Goal: Task Accomplishment & Management: Use online tool/utility

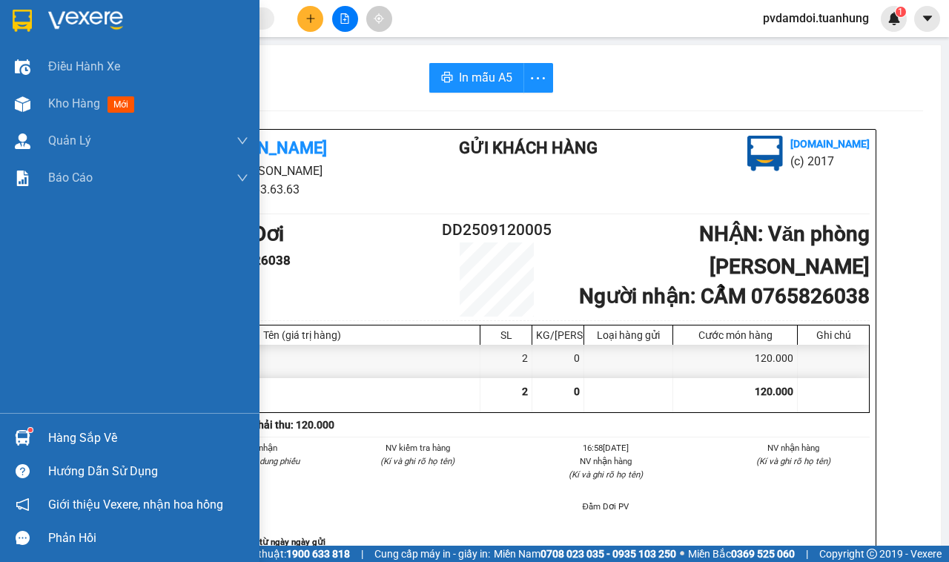
drag, startPoint x: 79, startPoint y: 420, endPoint x: 86, endPoint y: 421, distance: 7.6
click at [79, 420] on div "Hàng sắp về Hướng dẫn sử dụng Giới thiệu Vexere, nhận hoa hồng Phản hồi" at bounding box center [129, 484] width 259 height 142
click at [96, 441] on div "Hàng sắp về" at bounding box center [148, 438] width 200 height 22
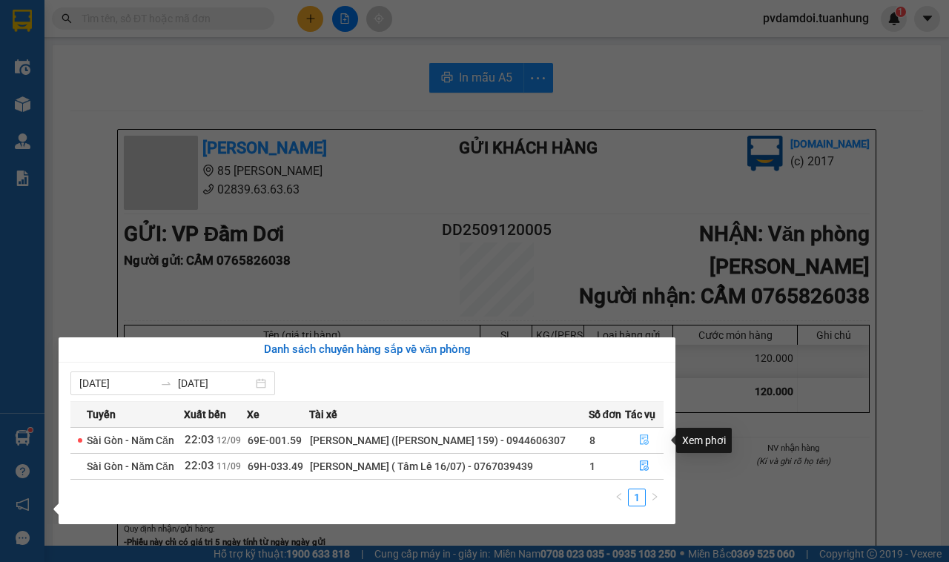
click at [634, 447] on button "button" at bounding box center [644, 440] width 37 height 24
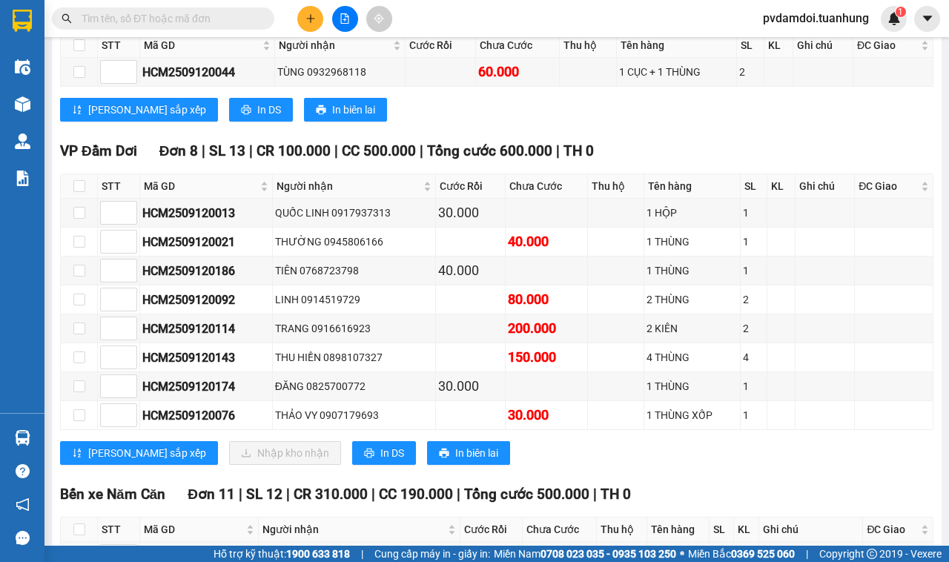
scroll to position [5653, 0]
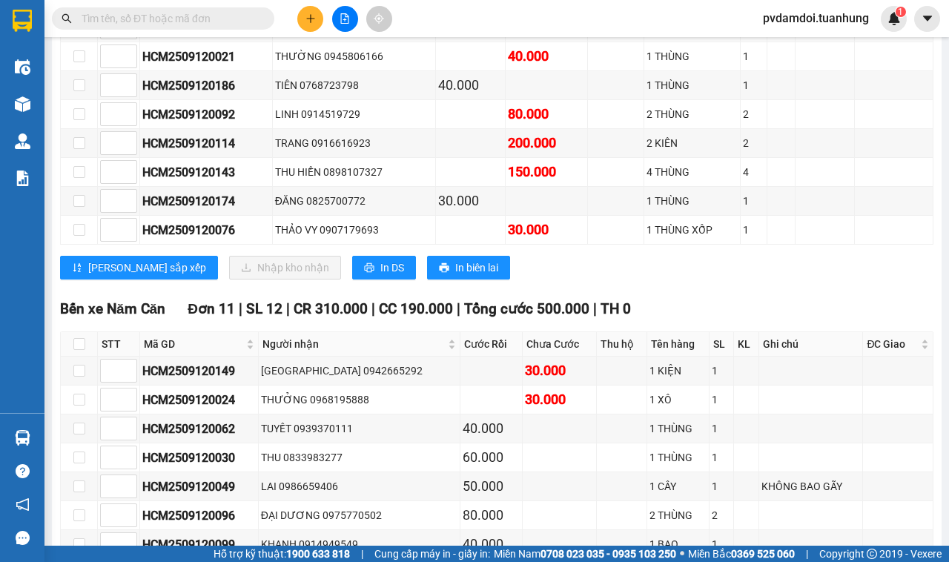
click at [78, 33] on input "checkbox" at bounding box center [79, 27] width 12 height 12
checkbox input "true"
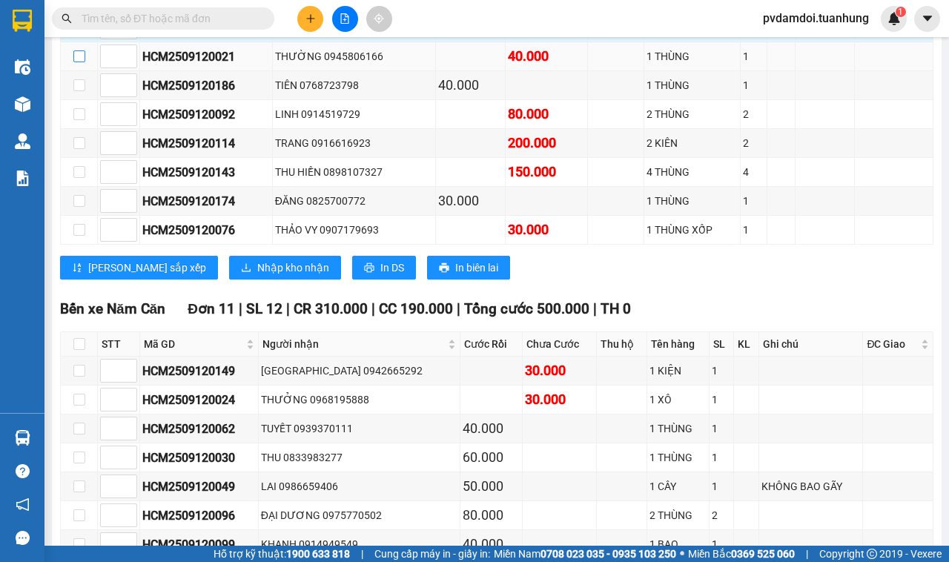
click at [84, 62] on input "checkbox" at bounding box center [79, 56] width 12 height 12
checkbox input "true"
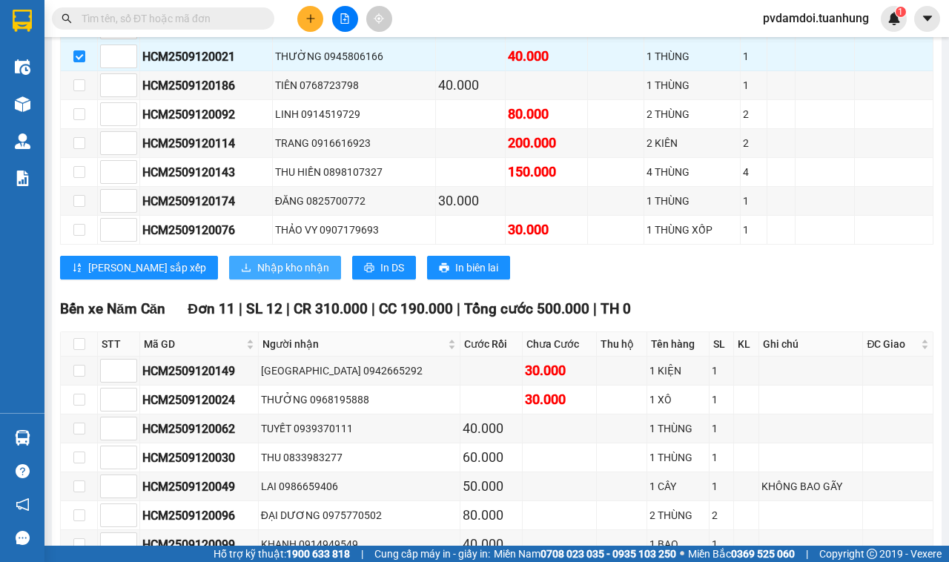
click at [257, 276] on span "Nhập kho nhận" at bounding box center [293, 267] width 72 height 16
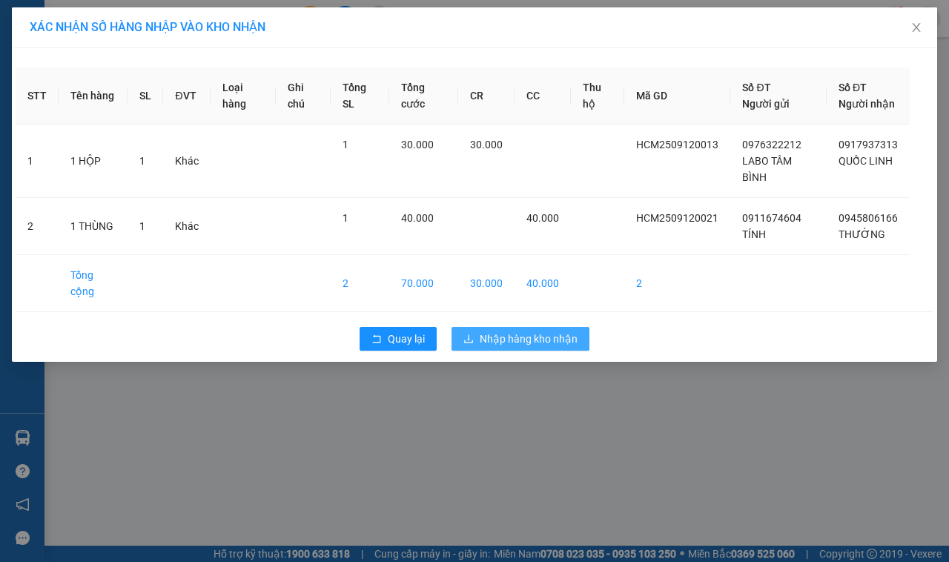
click at [524, 347] on span "Nhập hàng kho nhận" at bounding box center [529, 339] width 98 height 16
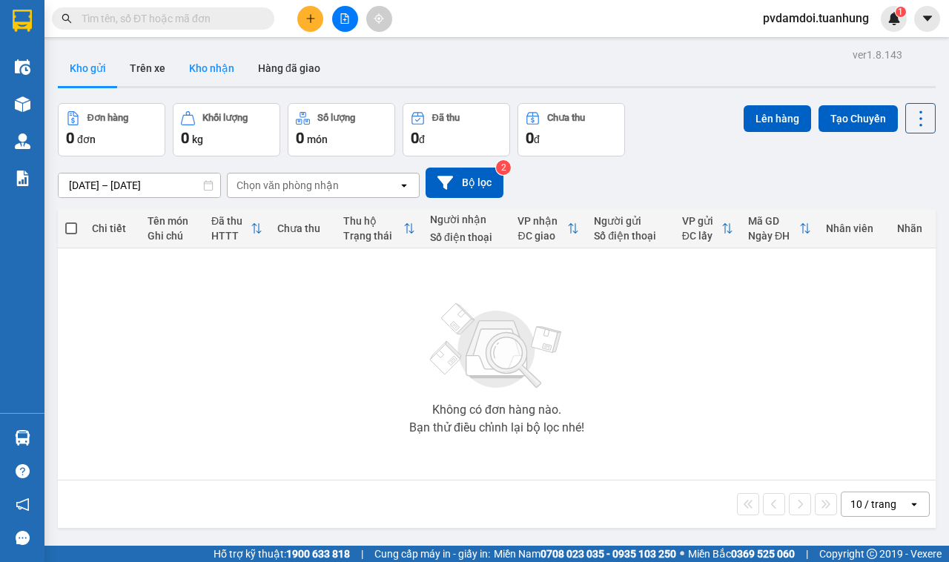
click at [221, 68] on button "Kho nhận" at bounding box center [211, 68] width 69 height 36
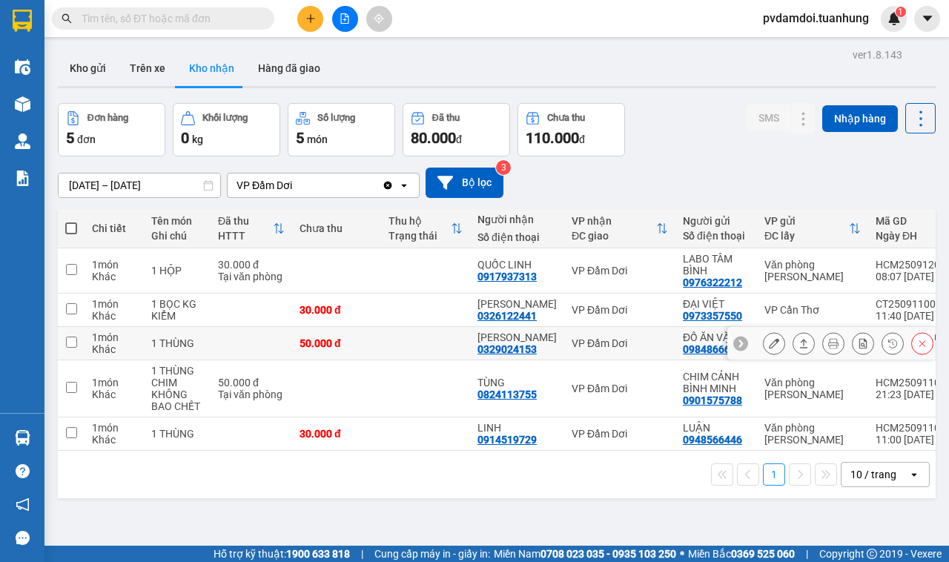
click at [793, 345] on button at bounding box center [803, 344] width 21 height 26
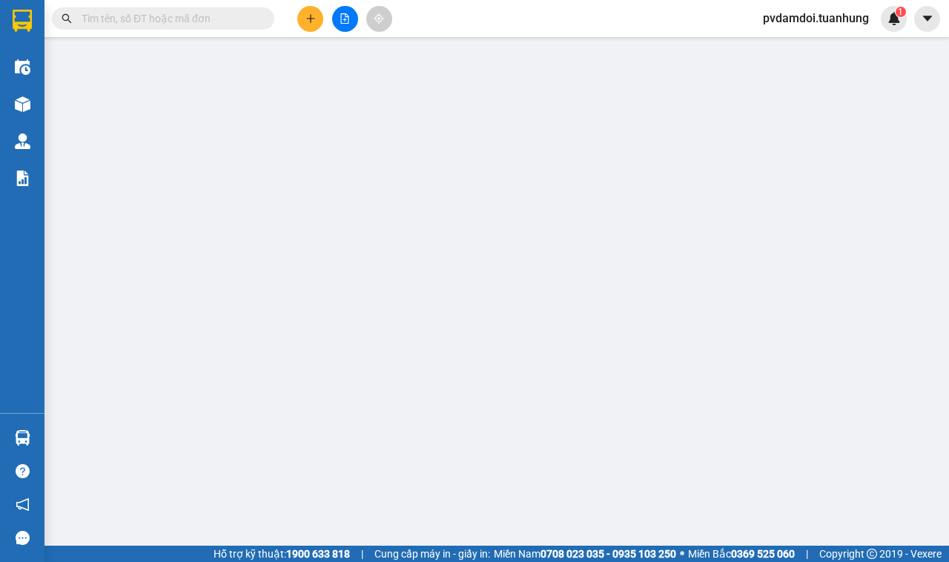
type input "0984866671"
type input "ĐỒ ĂN VẶT"
type input "0329024153"
type input "[PERSON_NAME]"
type input "50.000"
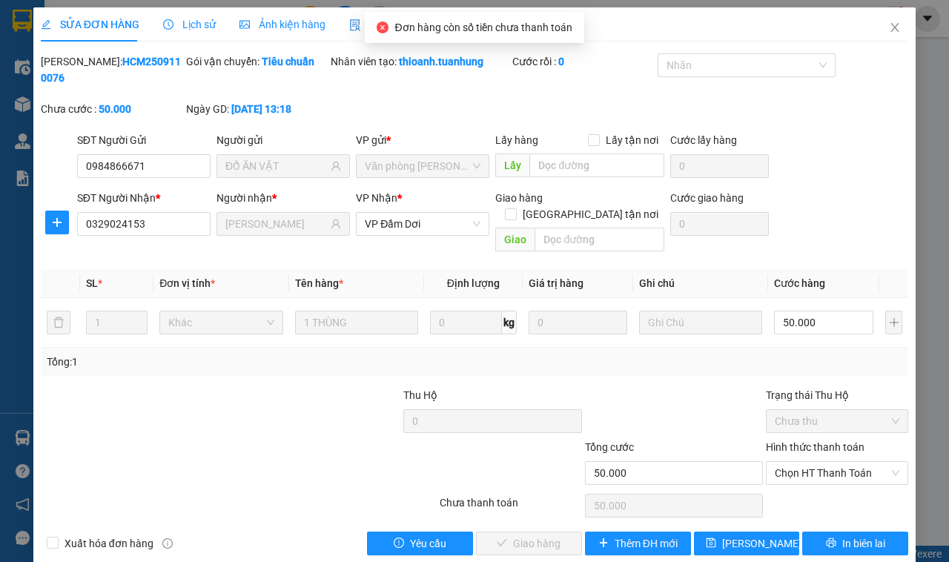
click at [807, 469] on div "Hình thức thanh toán Chọn HT Thanh Toán" at bounding box center [837, 465] width 142 height 52
click at [806, 462] on span "Chọn HT Thanh Toán" at bounding box center [837, 473] width 125 height 22
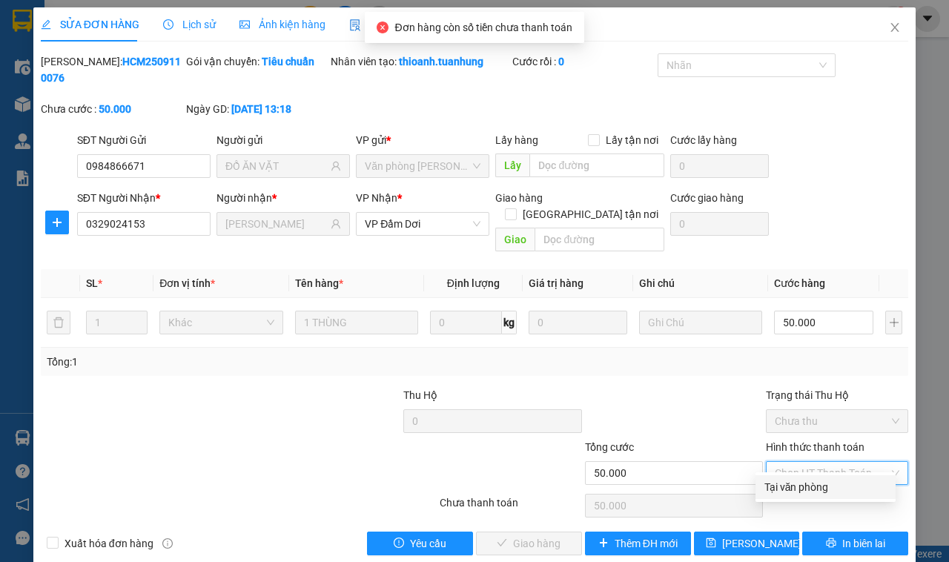
click at [794, 497] on div "Tại văn phòng" at bounding box center [825, 487] width 140 height 24
type input "0"
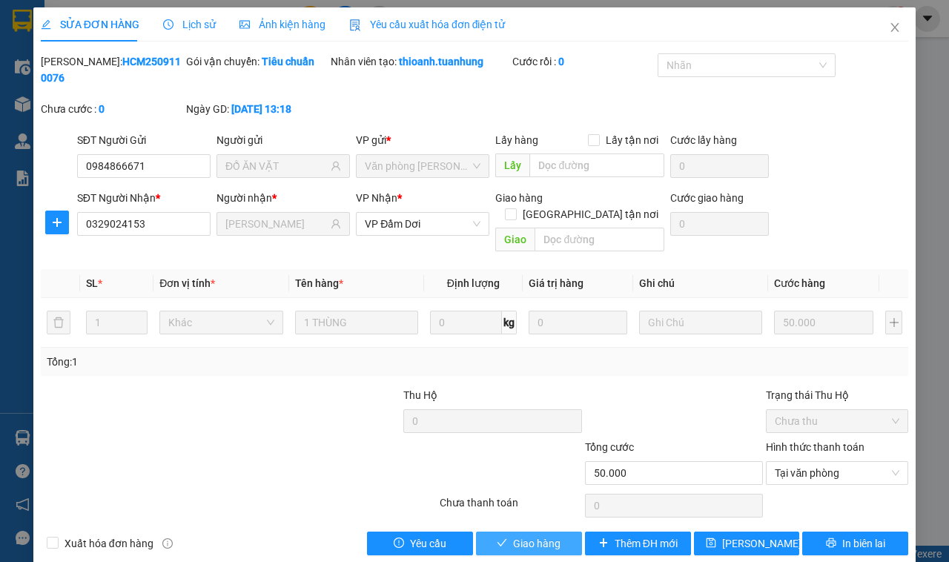
click at [539, 535] on span "Giao hàng" at bounding box center [536, 543] width 47 height 16
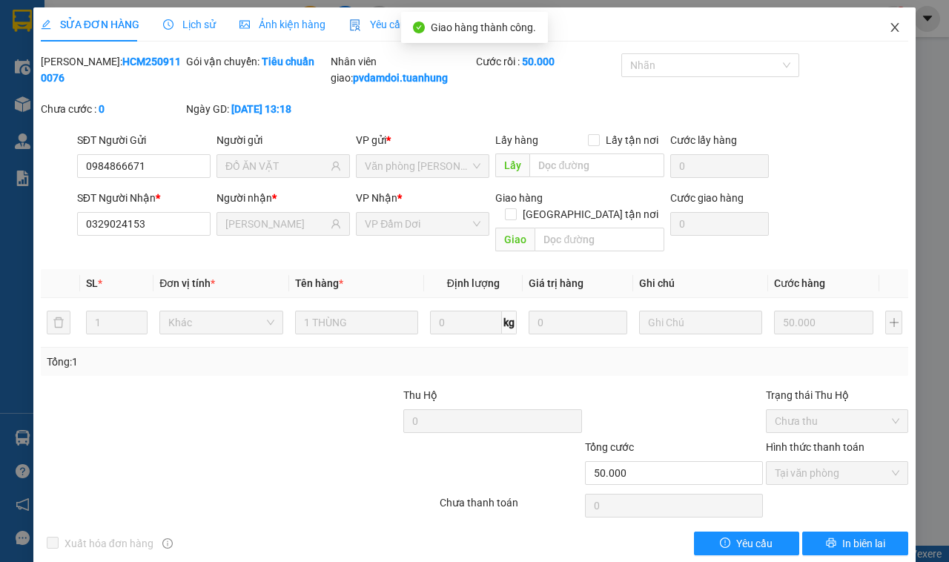
click at [889, 31] on icon "close" at bounding box center [895, 27] width 12 height 12
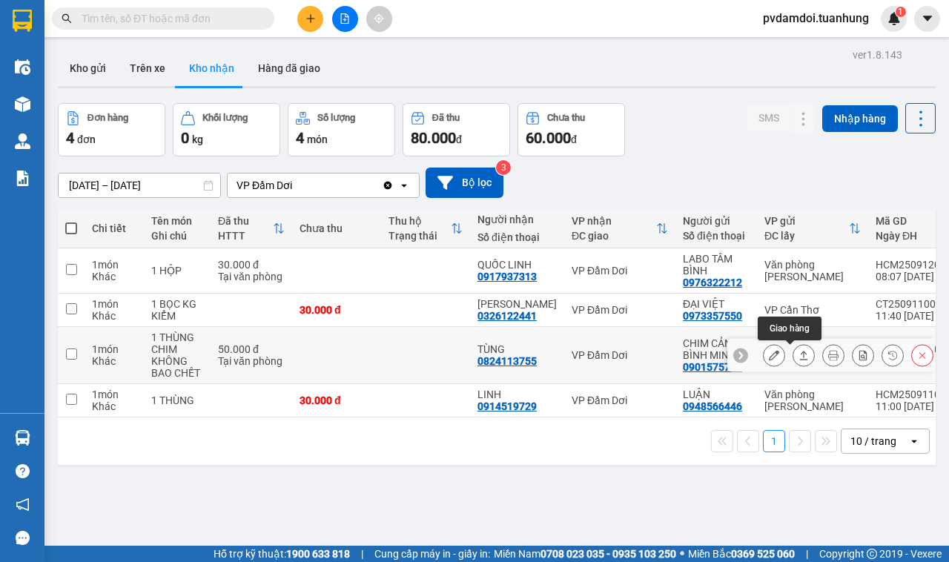
click at [793, 363] on button at bounding box center [803, 355] width 21 height 26
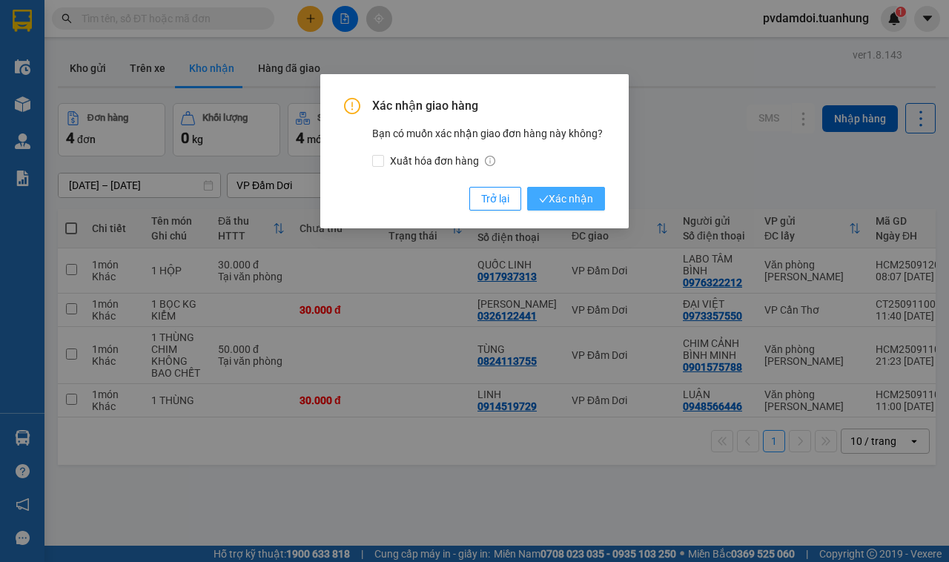
click at [582, 200] on span "Xác nhận" at bounding box center [566, 199] width 54 height 16
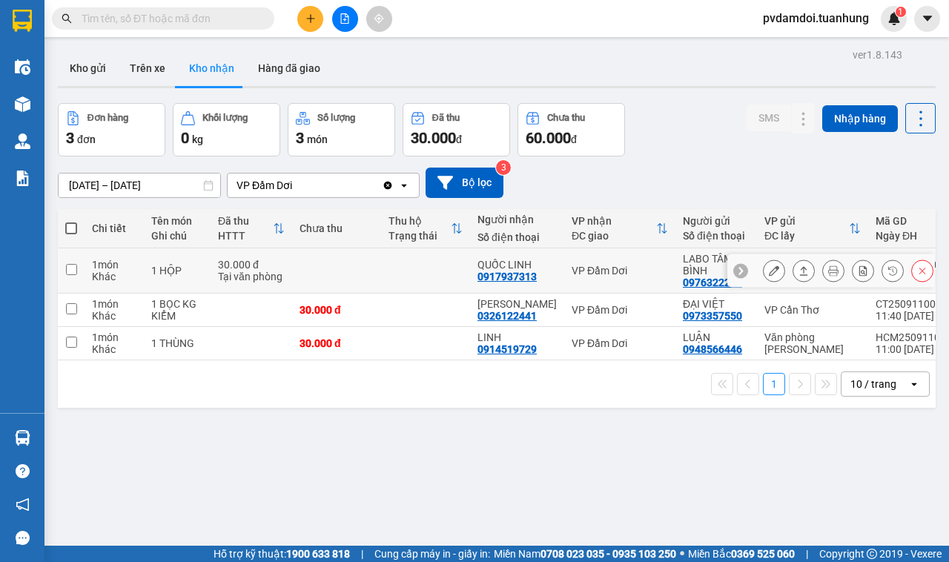
click at [795, 271] on button at bounding box center [803, 271] width 21 height 26
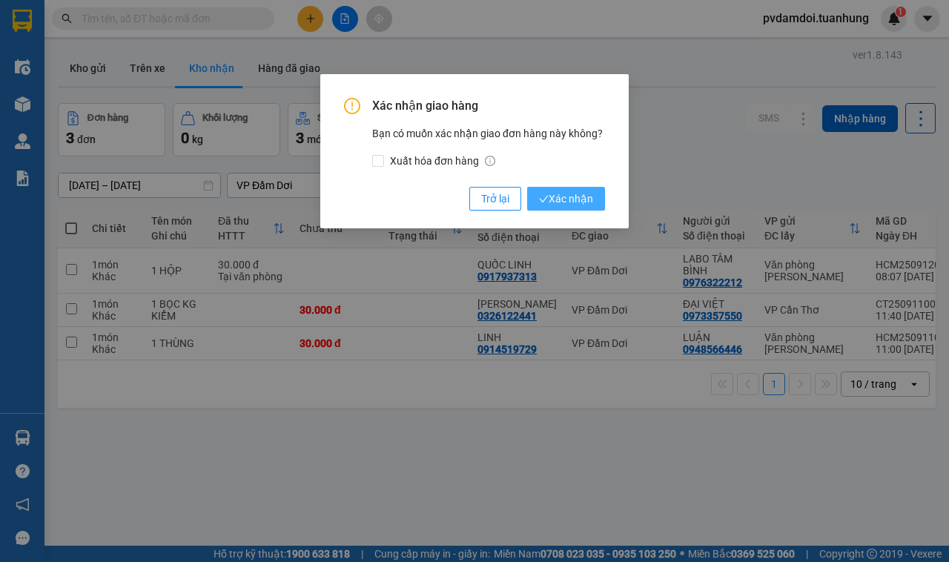
click at [562, 208] on button "Xác nhận" at bounding box center [566, 199] width 78 height 24
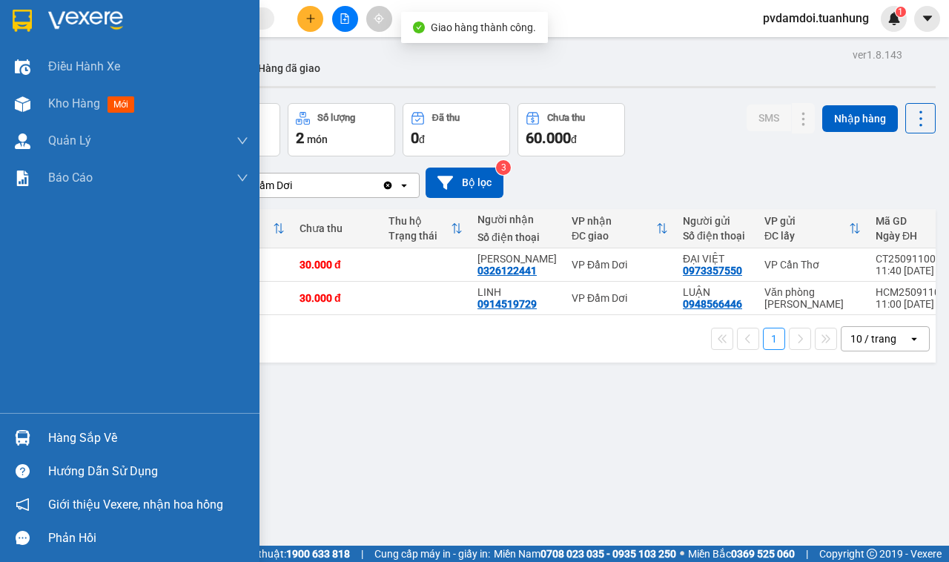
drag, startPoint x: 47, startPoint y: 431, endPoint x: 56, endPoint y: 432, distance: 9.0
click at [49, 431] on div "Hàng sắp về" at bounding box center [129, 437] width 259 height 33
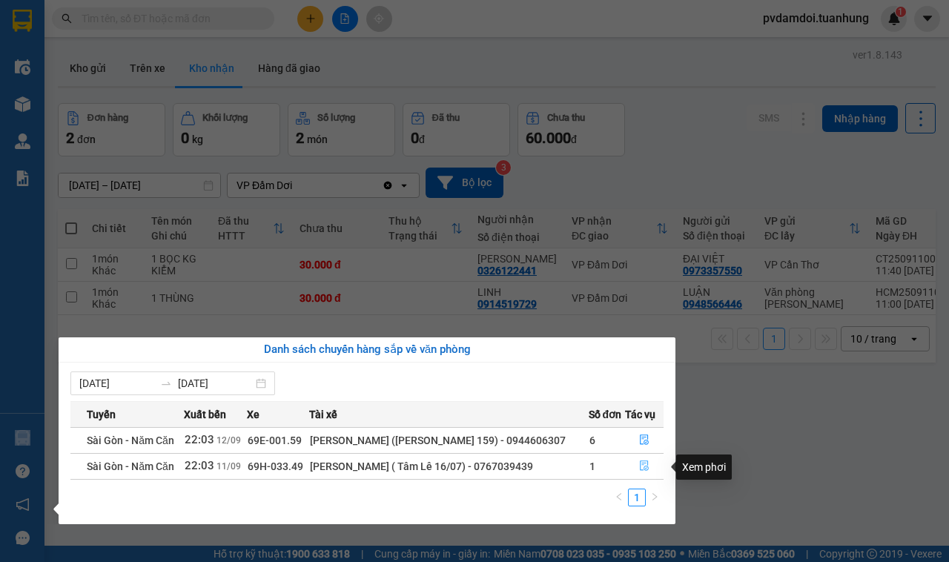
click at [643, 473] on button "button" at bounding box center [644, 466] width 37 height 24
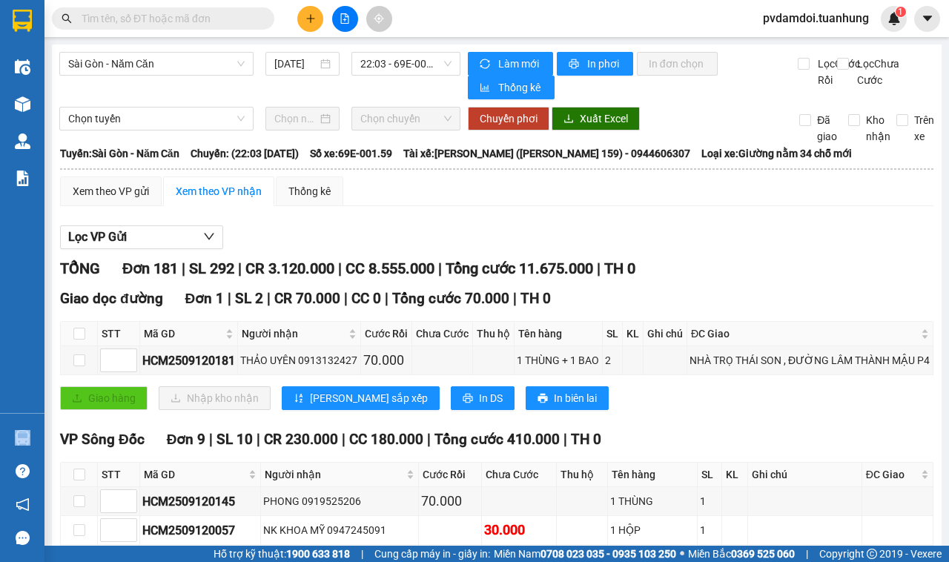
click at [640, 451] on div "VP Sông Đốc Đơn 9 | SL 10 | CR 230.000 | CC 180.000 | Tổng cước 410.000 | TH 0" at bounding box center [496, 439] width 873 height 22
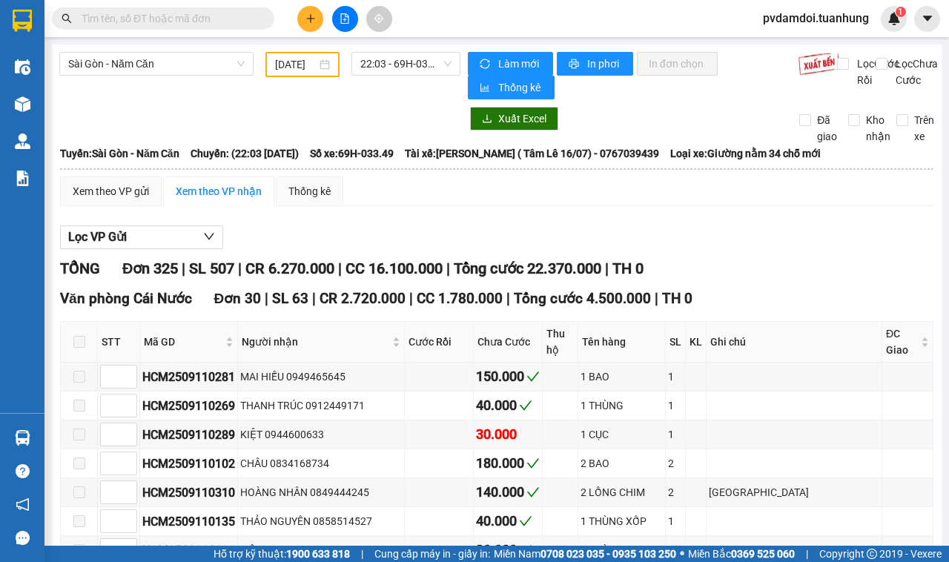
type input "[DATE]"
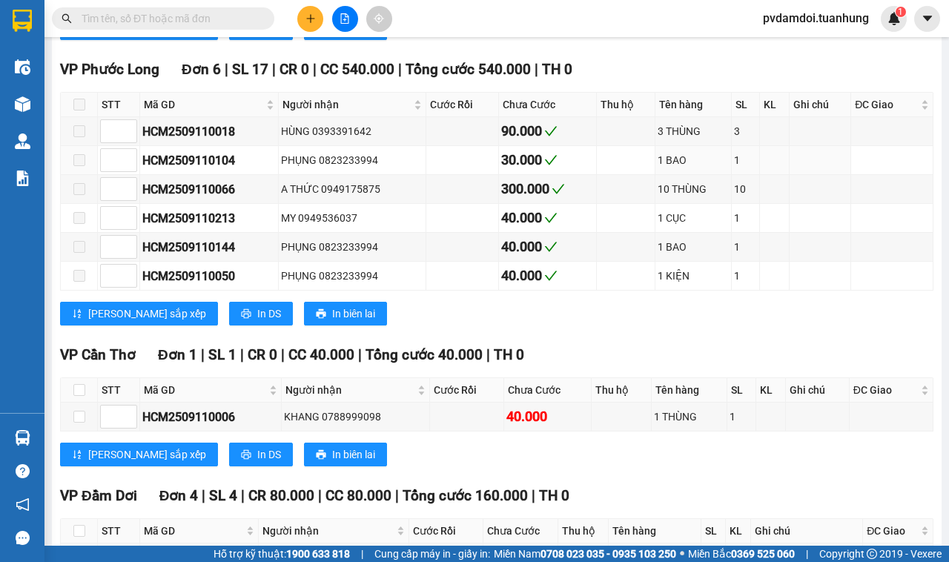
scroll to position [10663, 0]
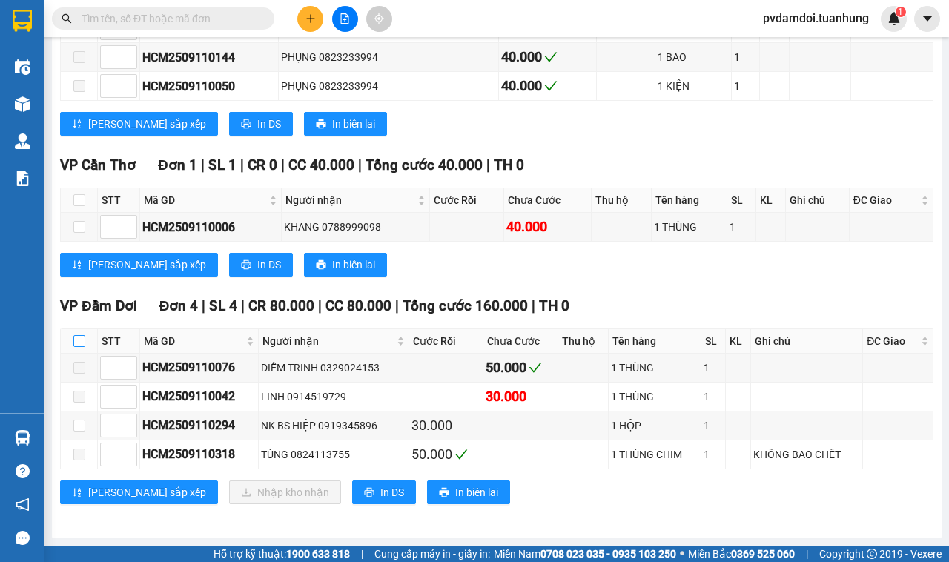
click at [80, 345] on input "checkbox" at bounding box center [79, 341] width 12 height 12
checkbox input "true"
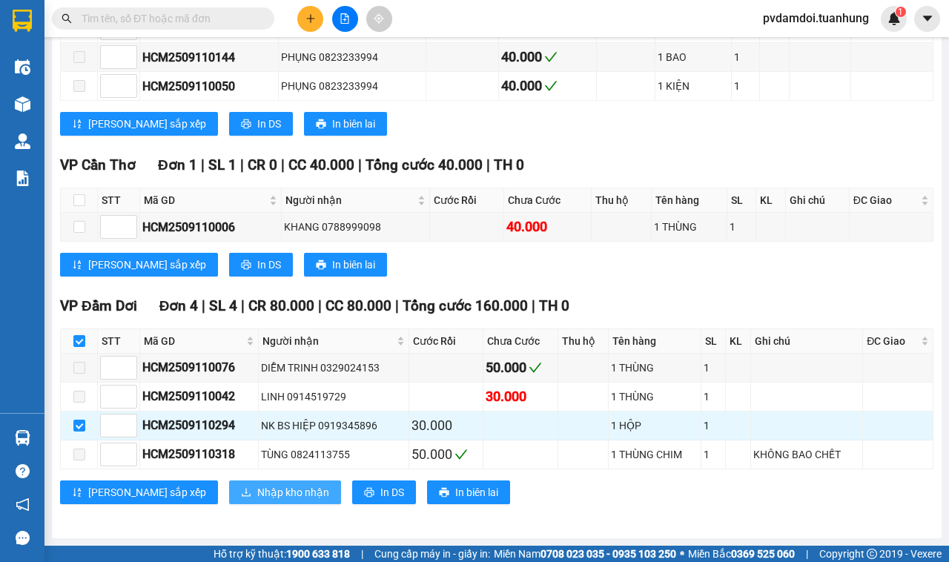
click at [257, 486] on span "Nhập kho nhận" at bounding box center [293, 492] width 72 height 16
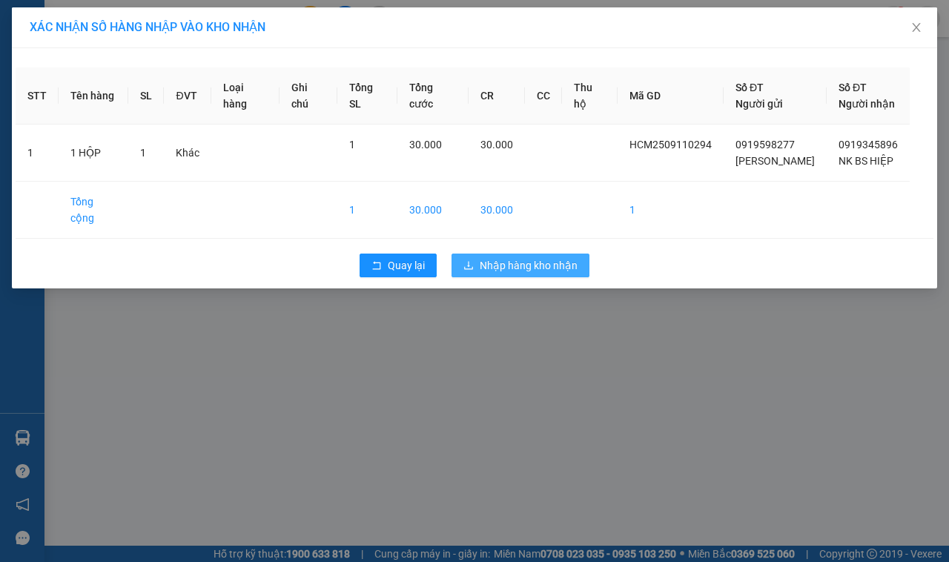
click at [547, 274] on span "Nhập hàng kho nhận" at bounding box center [529, 265] width 98 height 16
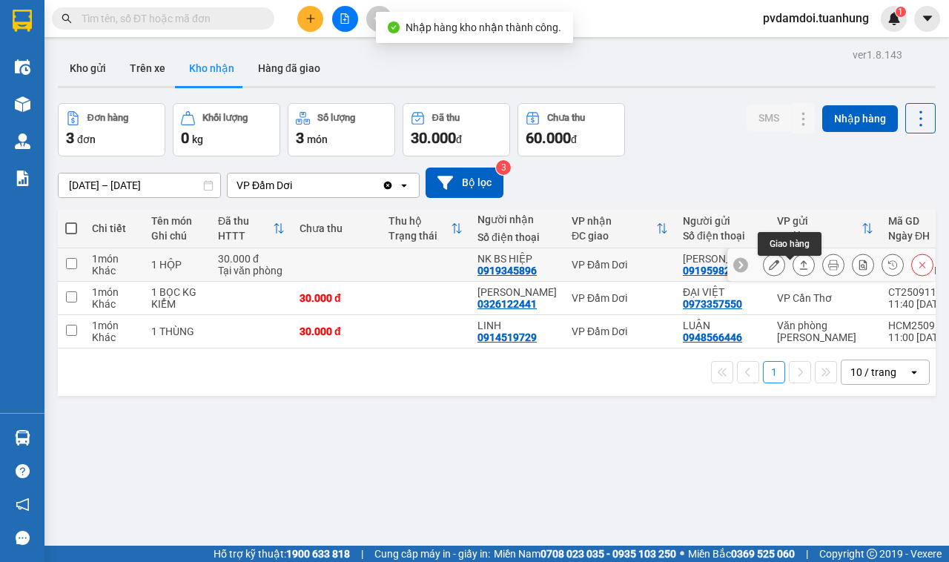
click at [793, 274] on button at bounding box center [803, 265] width 21 height 26
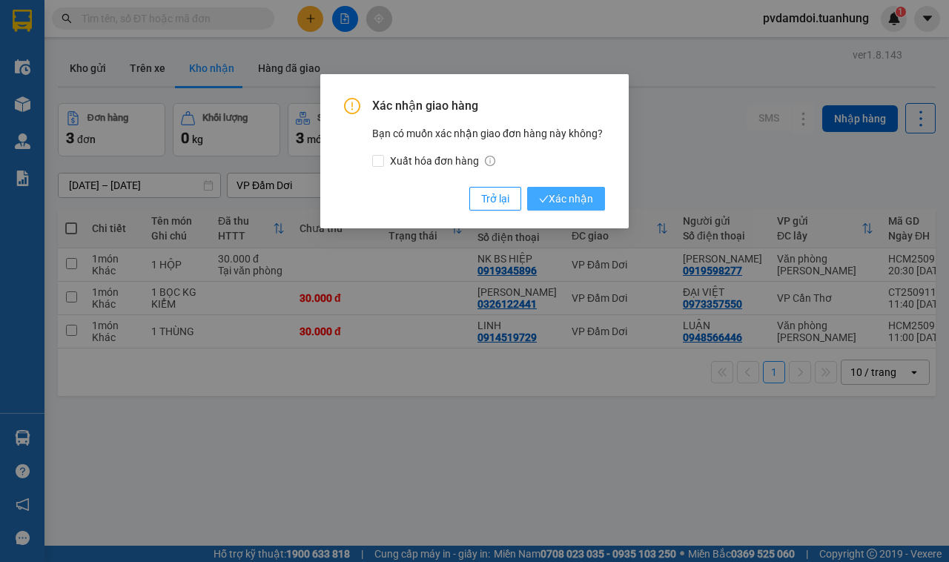
click at [587, 191] on button "Xác nhận" at bounding box center [566, 199] width 78 height 24
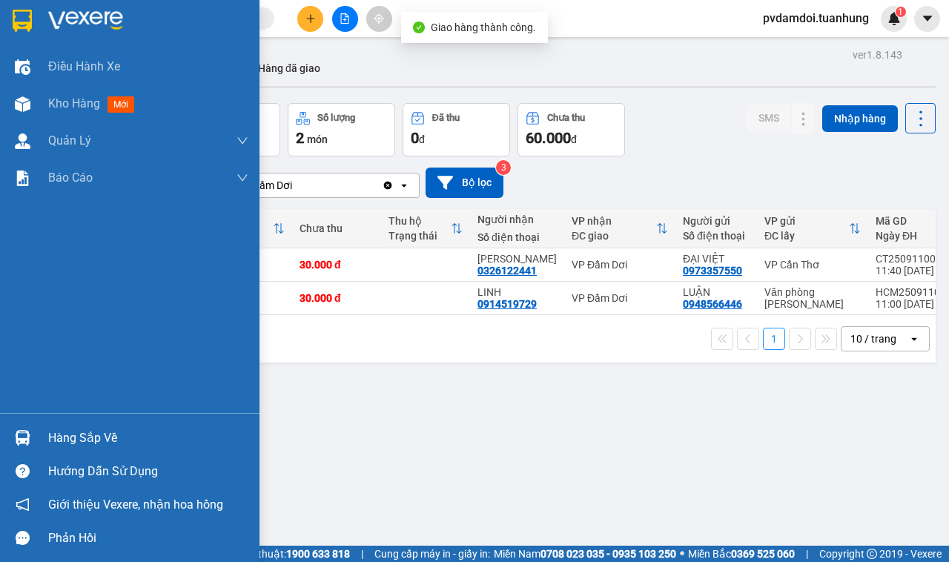
click at [2, 435] on div "Hàng sắp về" at bounding box center [129, 437] width 259 height 33
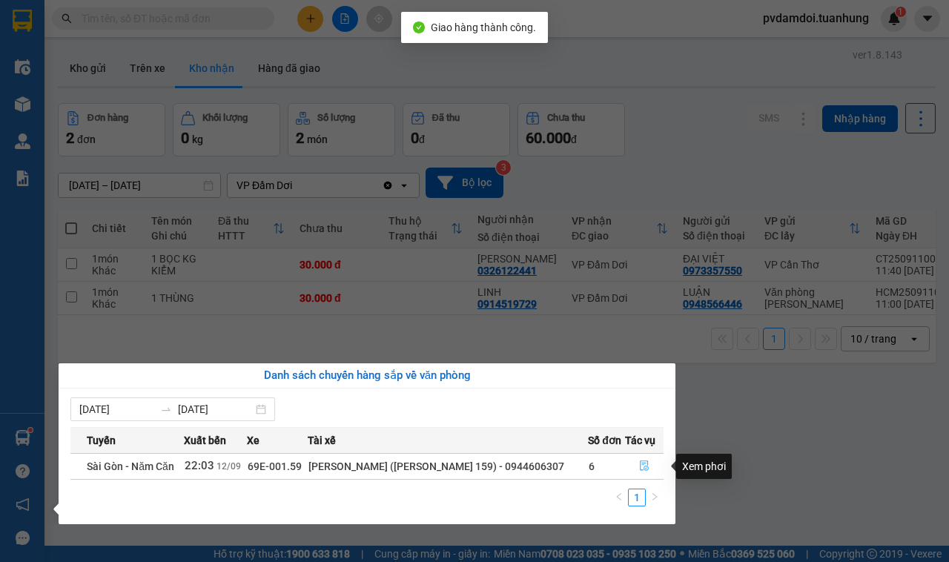
drag, startPoint x: 645, startPoint y: 465, endPoint x: 649, endPoint y: 551, distance: 86.1
click at [643, 465] on icon "file-done" at bounding box center [644, 465] width 10 height 10
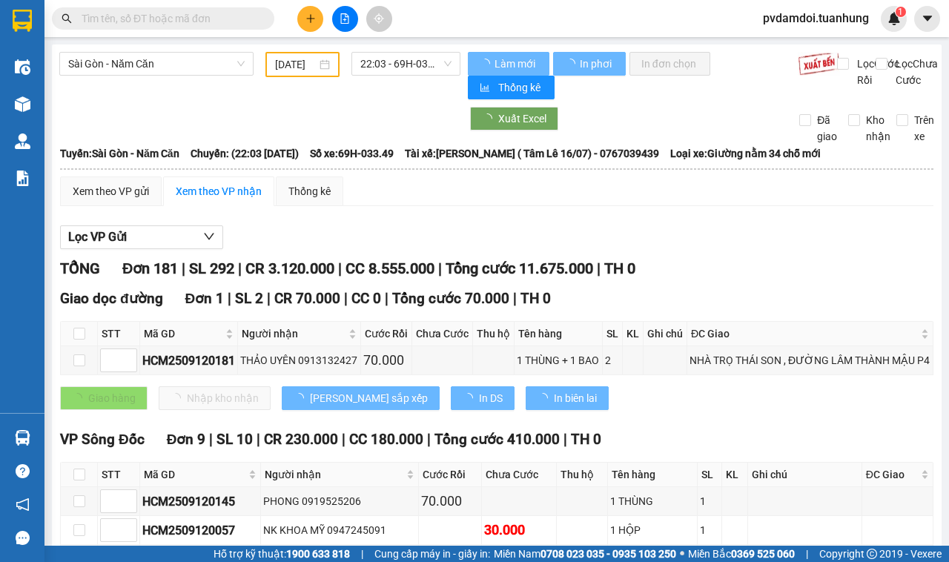
type input "[DATE]"
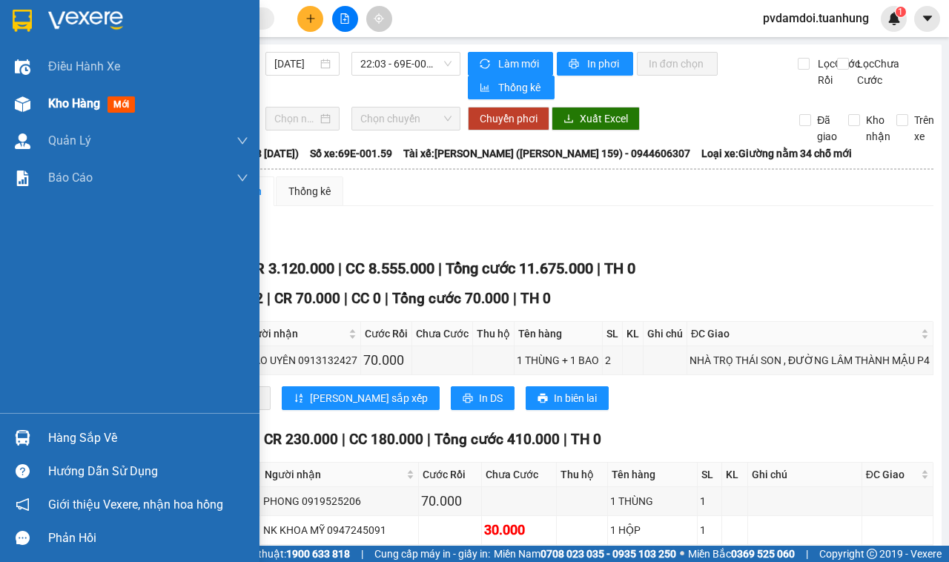
click at [24, 102] on img at bounding box center [23, 104] width 16 height 16
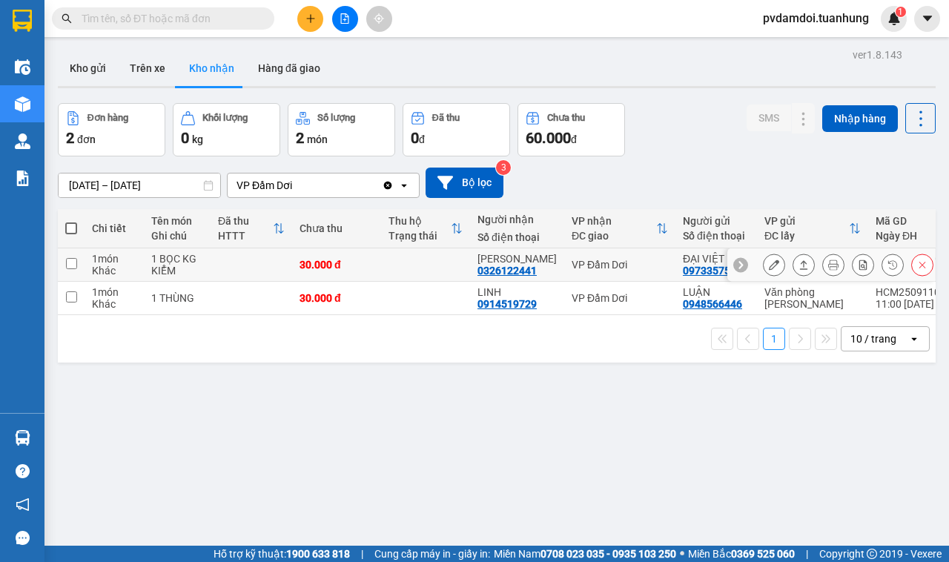
drag, startPoint x: 775, startPoint y: 264, endPoint x: 783, endPoint y: 265, distance: 7.6
click at [783, 265] on div at bounding box center [848, 265] width 171 height 22
click at [798, 265] on icon at bounding box center [803, 264] width 10 height 10
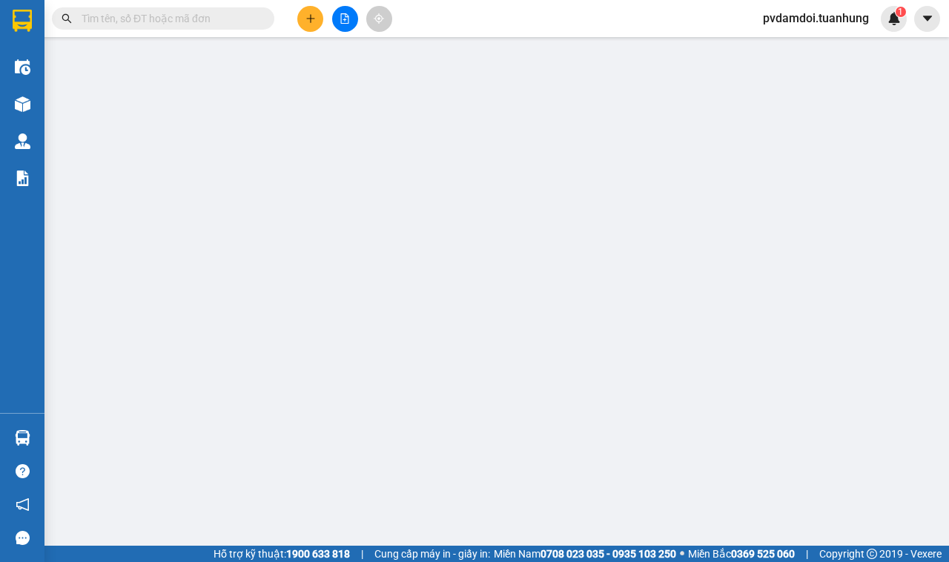
type input "0973357550"
type input "ĐẠI VIỆT"
type input "0326122441"
type input "[PERSON_NAME]"
type input "30.000"
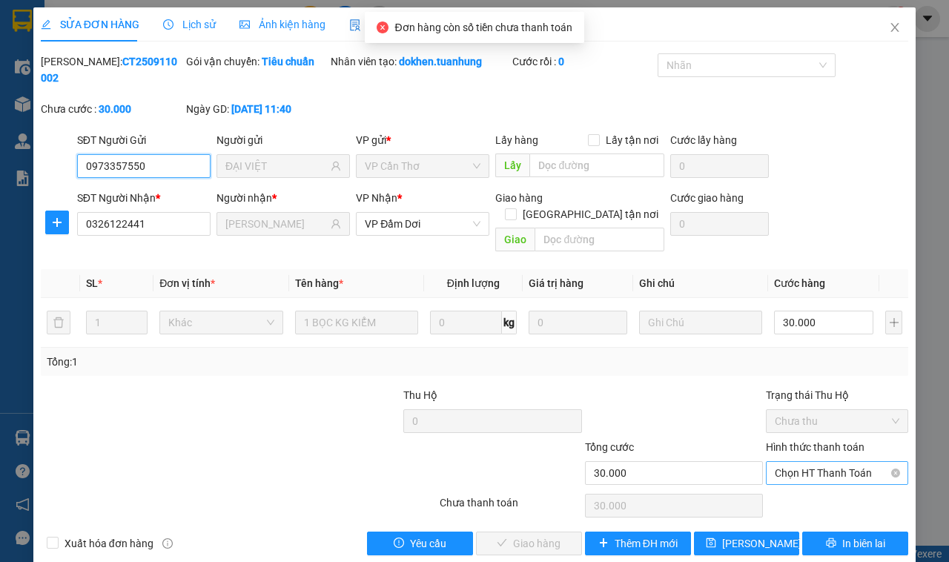
click at [798, 462] on span "Chọn HT Thanh Toán" at bounding box center [837, 473] width 125 height 22
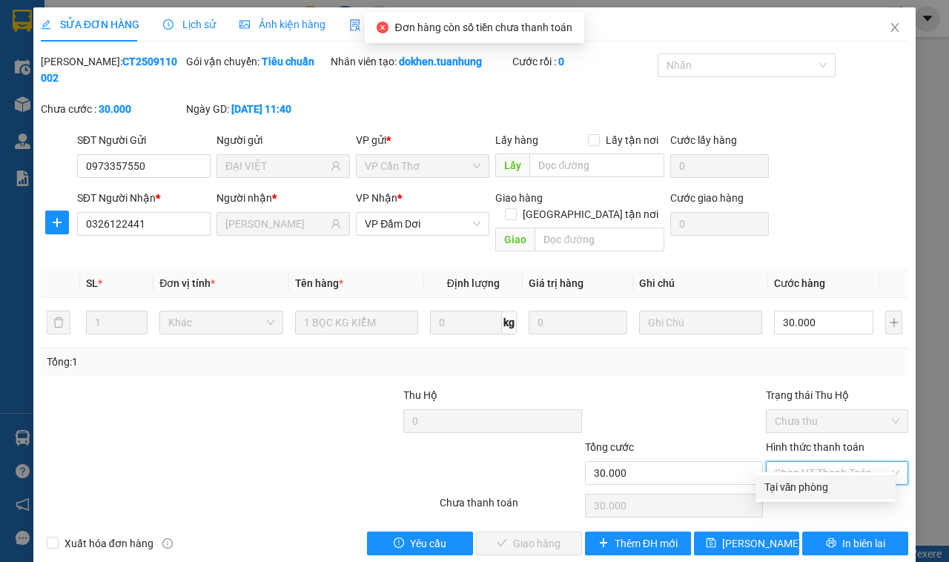
click at [802, 494] on div "Tại văn phòng" at bounding box center [825, 487] width 122 height 16
type input "0"
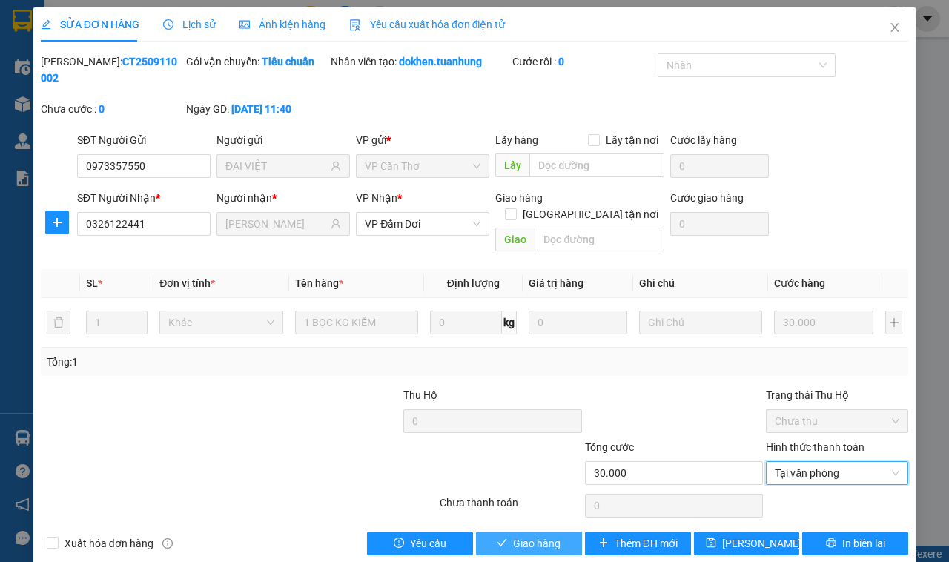
click at [501, 532] on button "Giao hàng" at bounding box center [529, 544] width 106 height 24
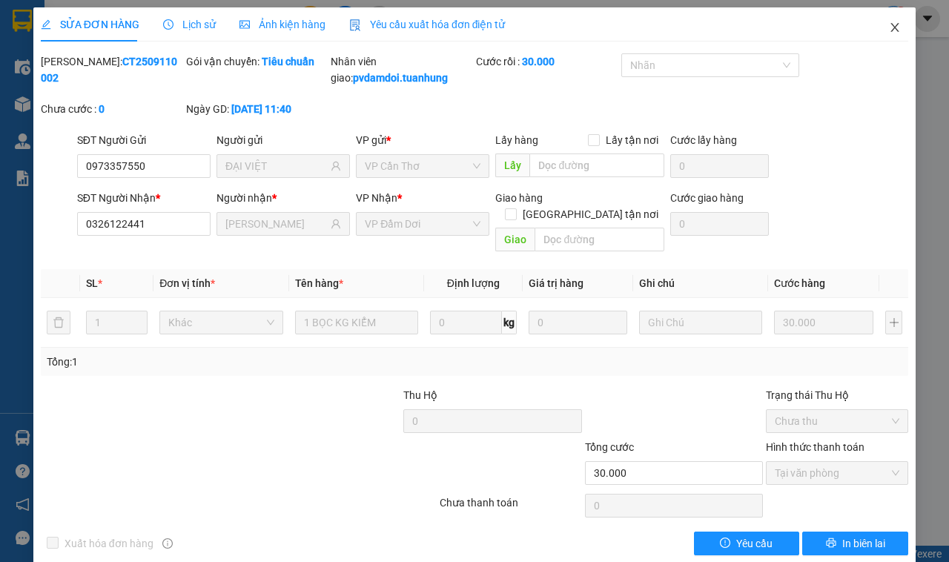
click at [888, 19] on span "Close" at bounding box center [895, 28] width 42 height 42
